Goal: Task Accomplishment & Management: Manage account settings

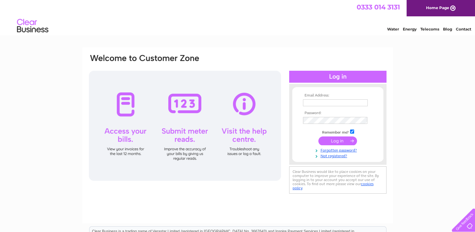
type input "sales@vanpoint.uk"
click at [334, 143] on input "submit" at bounding box center [338, 140] width 39 height 9
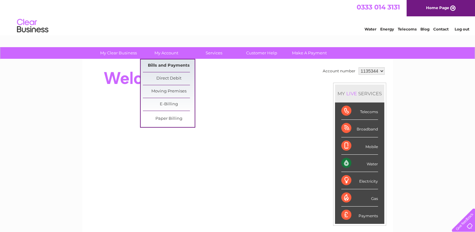
click at [161, 65] on link "Bills and Payments" at bounding box center [169, 65] width 52 height 13
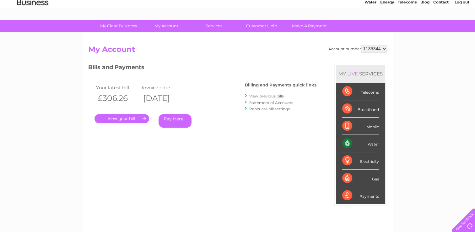
scroll to position [24, 0]
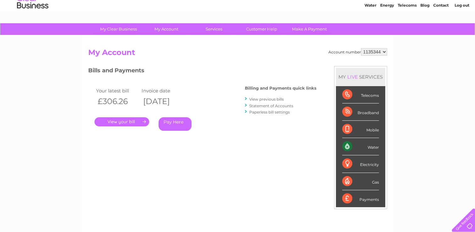
click at [261, 104] on link "Statement of Accounts" at bounding box center [271, 105] width 44 height 5
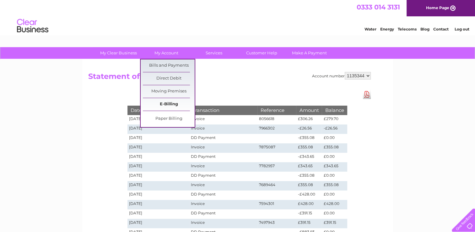
click at [168, 100] on link "E-Billing" at bounding box center [169, 104] width 52 height 13
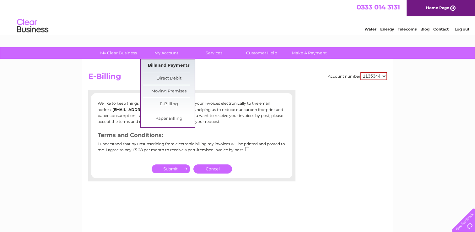
click at [170, 63] on link "Bills and Payments" at bounding box center [169, 65] width 52 height 13
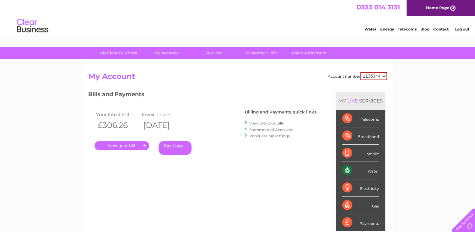
click at [118, 146] on link "." at bounding box center [122, 145] width 55 height 9
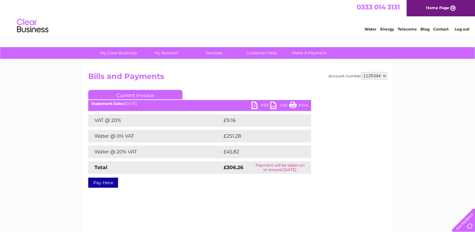
click at [255, 107] on link "PDF" at bounding box center [261, 105] width 19 height 9
